Goal: Navigation & Orientation: Go to known website

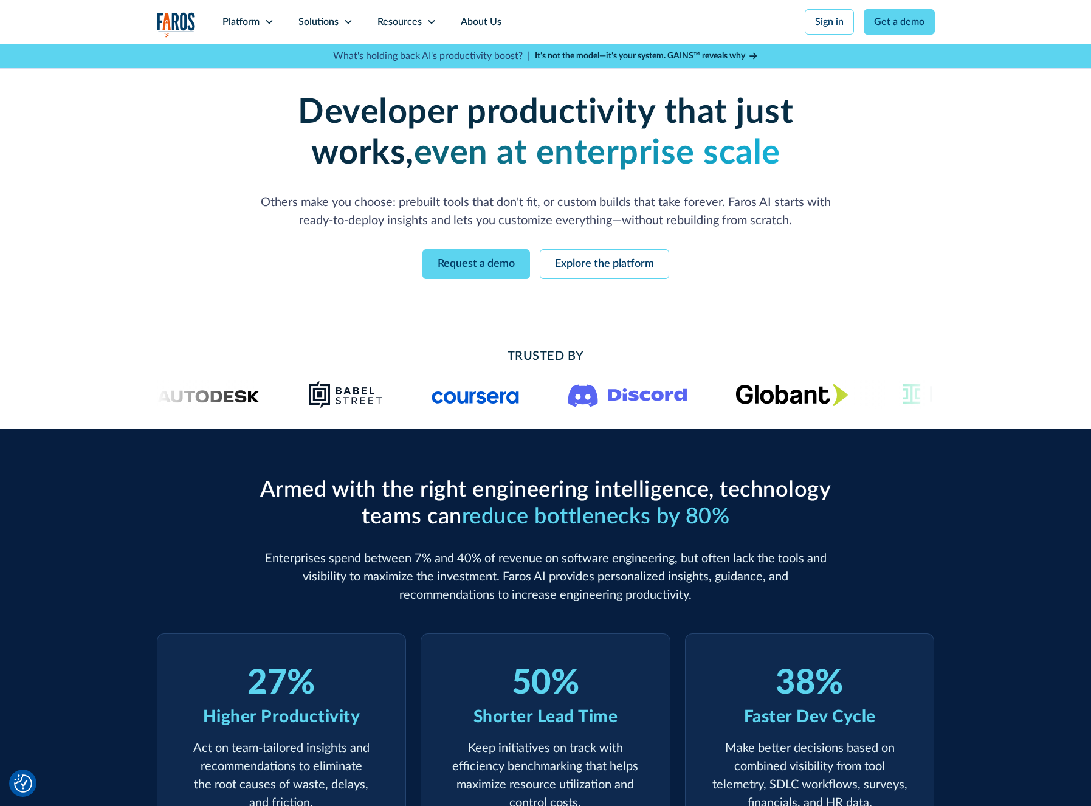
click at [164, 27] on img "home" at bounding box center [176, 24] width 39 height 25
